Goal: Task Accomplishment & Management: Manage account settings

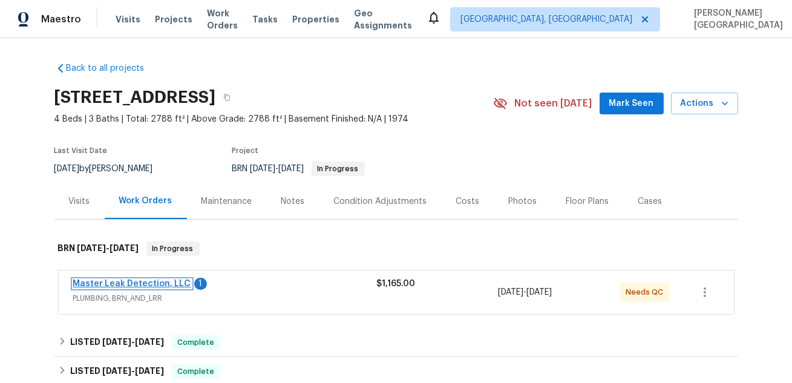
click at [161, 284] on link "Master Leak Detection, LLC" at bounding box center [132, 283] width 118 height 8
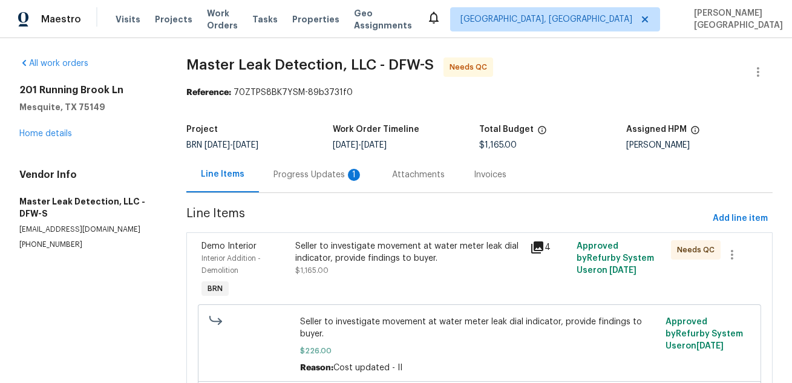
click at [306, 187] on div "Progress Updates 1" at bounding box center [318, 175] width 119 height 36
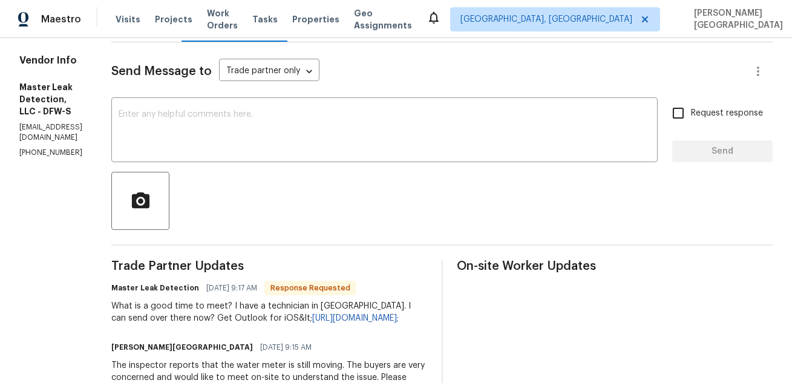
scroll to position [178, 0]
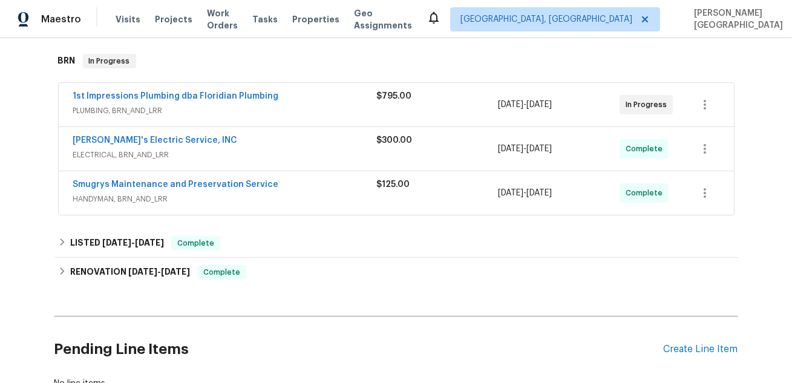
scroll to position [221, 0]
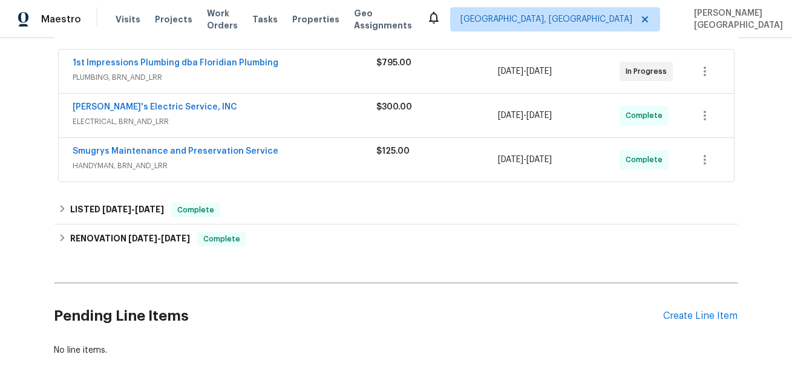
click at [198, 57] on span "1st Impressions Plumbing dba Floridian Plumbing" at bounding box center [176, 63] width 206 height 12
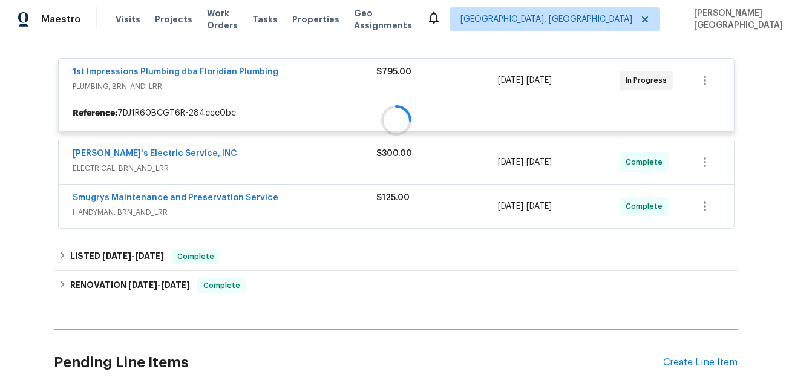
click at [206, 72] on div at bounding box center [395, 120] width 683 height 224
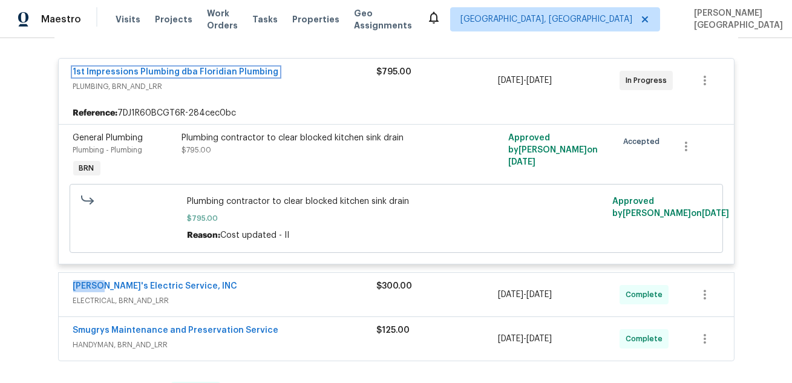
click at [206, 72] on link "1st Impressions Plumbing dba Floridian Plumbing" at bounding box center [176, 72] width 206 height 8
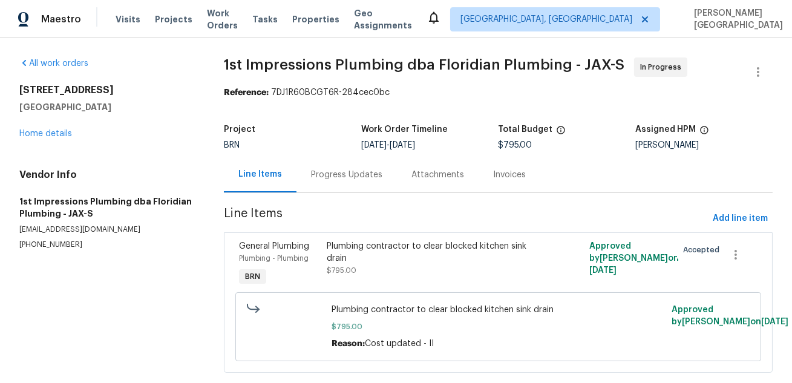
click at [336, 172] on div "Progress Updates" at bounding box center [346, 175] width 71 height 12
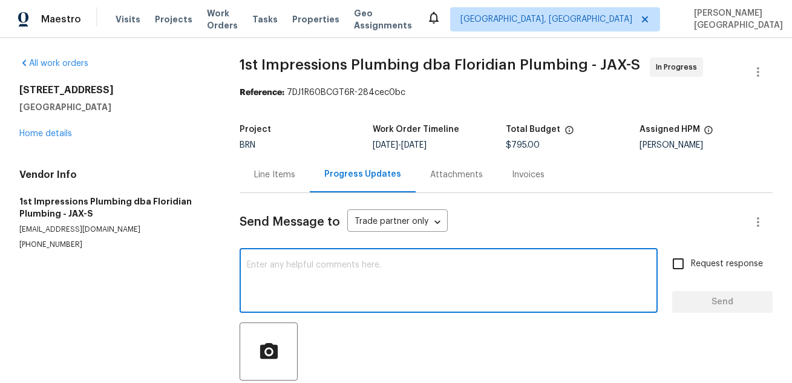
click at [317, 264] on textarea at bounding box center [448, 282] width 403 height 42
